Goal: Navigation & Orientation: Find specific page/section

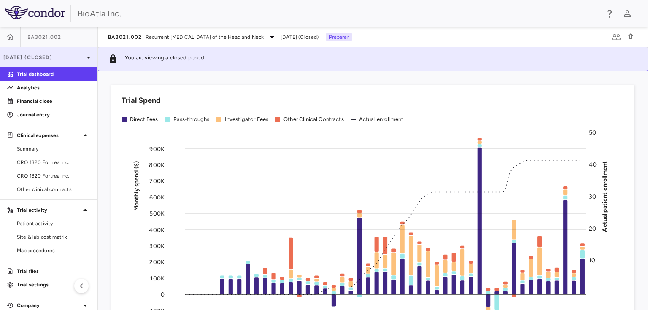
click at [86, 57] on icon at bounding box center [88, 58] width 4 height 2
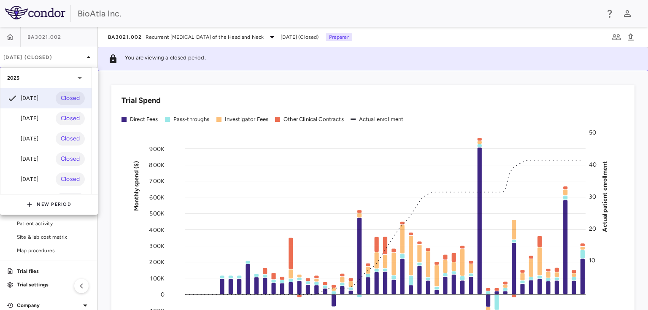
click at [291, 38] on div at bounding box center [324, 155] width 648 height 310
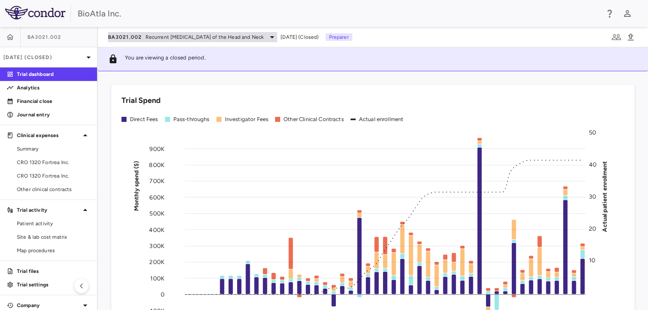
click at [274, 36] on icon at bounding box center [272, 37] width 4 height 2
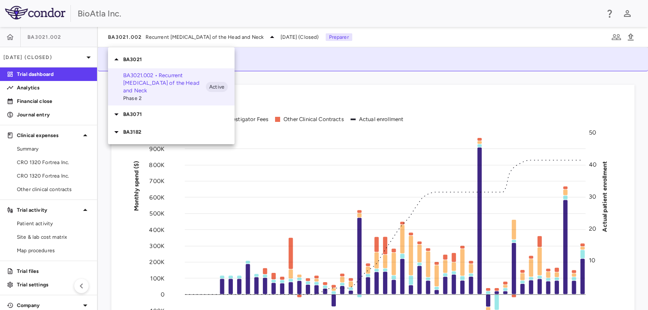
click at [137, 114] on p "BA3071" at bounding box center [178, 114] width 111 height 8
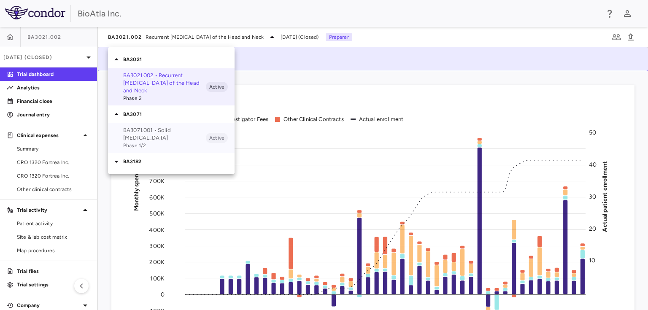
click at [152, 142] on span "Phase 1/2" at bounding box center [164, 146] width 83 height 8
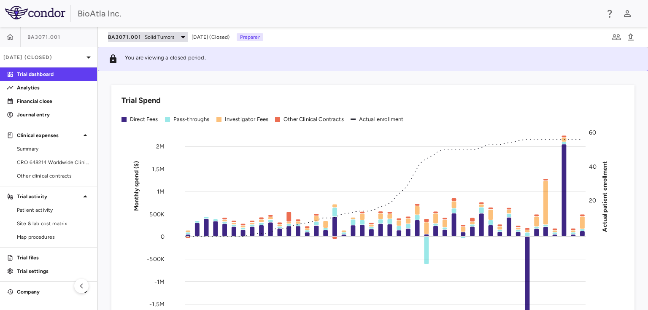
click at [183, 39] on icon at bounding box center [183, 37] width 10 height 10
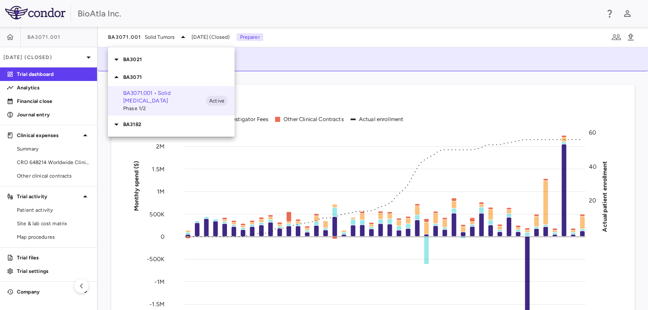
click at [131, 121] on p "BA3182" at bounding box center [178, 125] width 111 height 8
click at [137, 137] on p "BA3182.001 • [MEDICAL_DATA]" at bounding box center [164, 141] width 83 height 8
